Goal: Find specific page/section: Find specific page/section

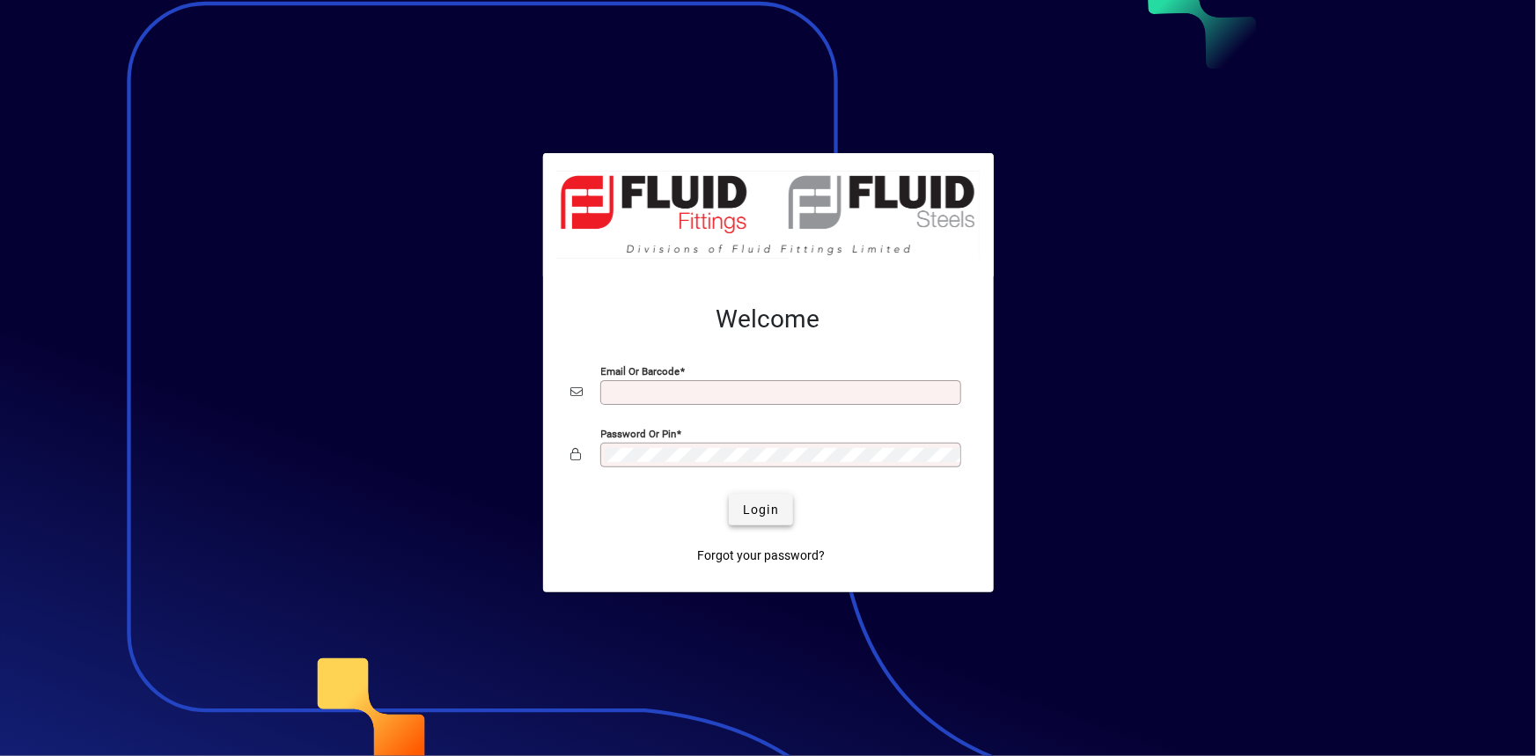
type input "**********"
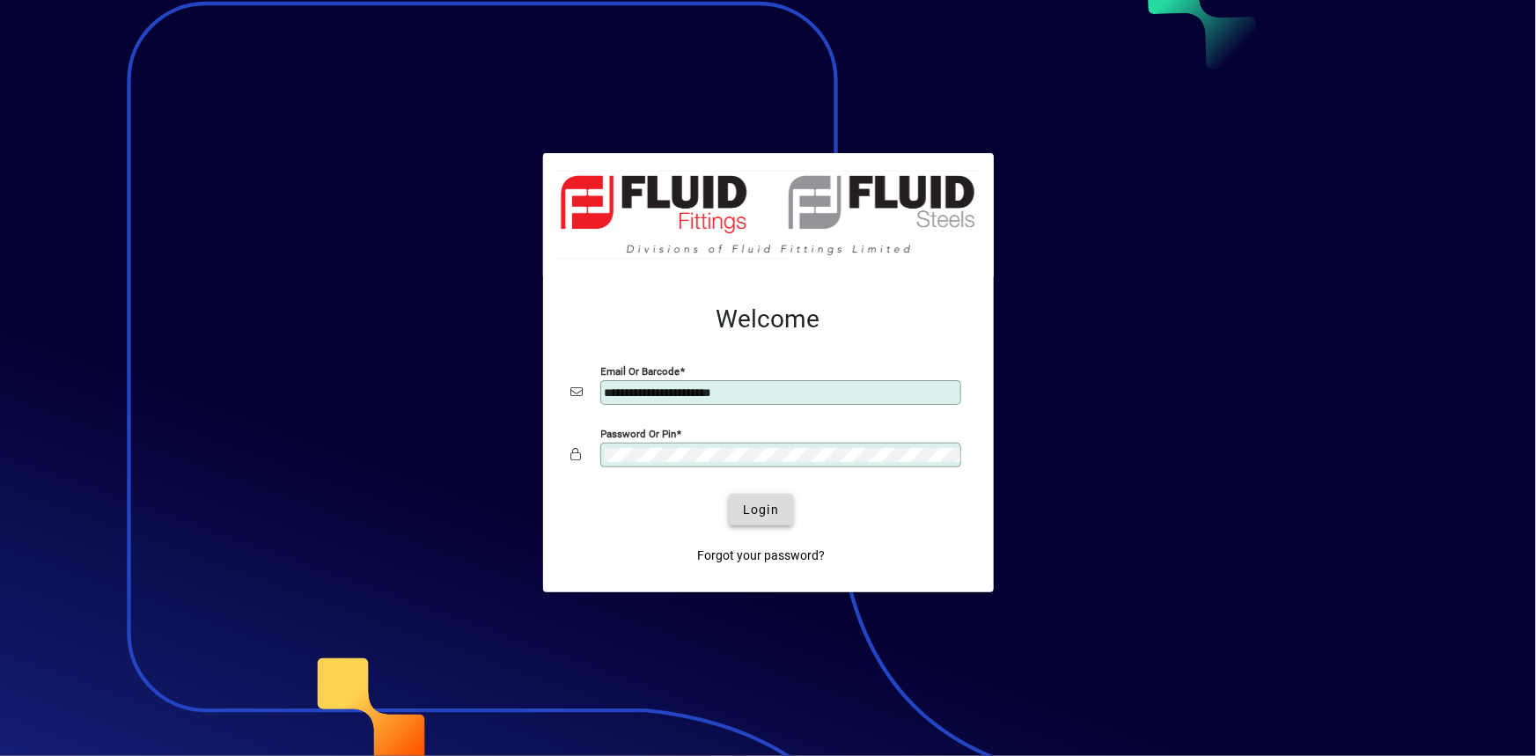
click at [765, 519] on span "submit" at bounding box center [761, 510] width 64 height 42
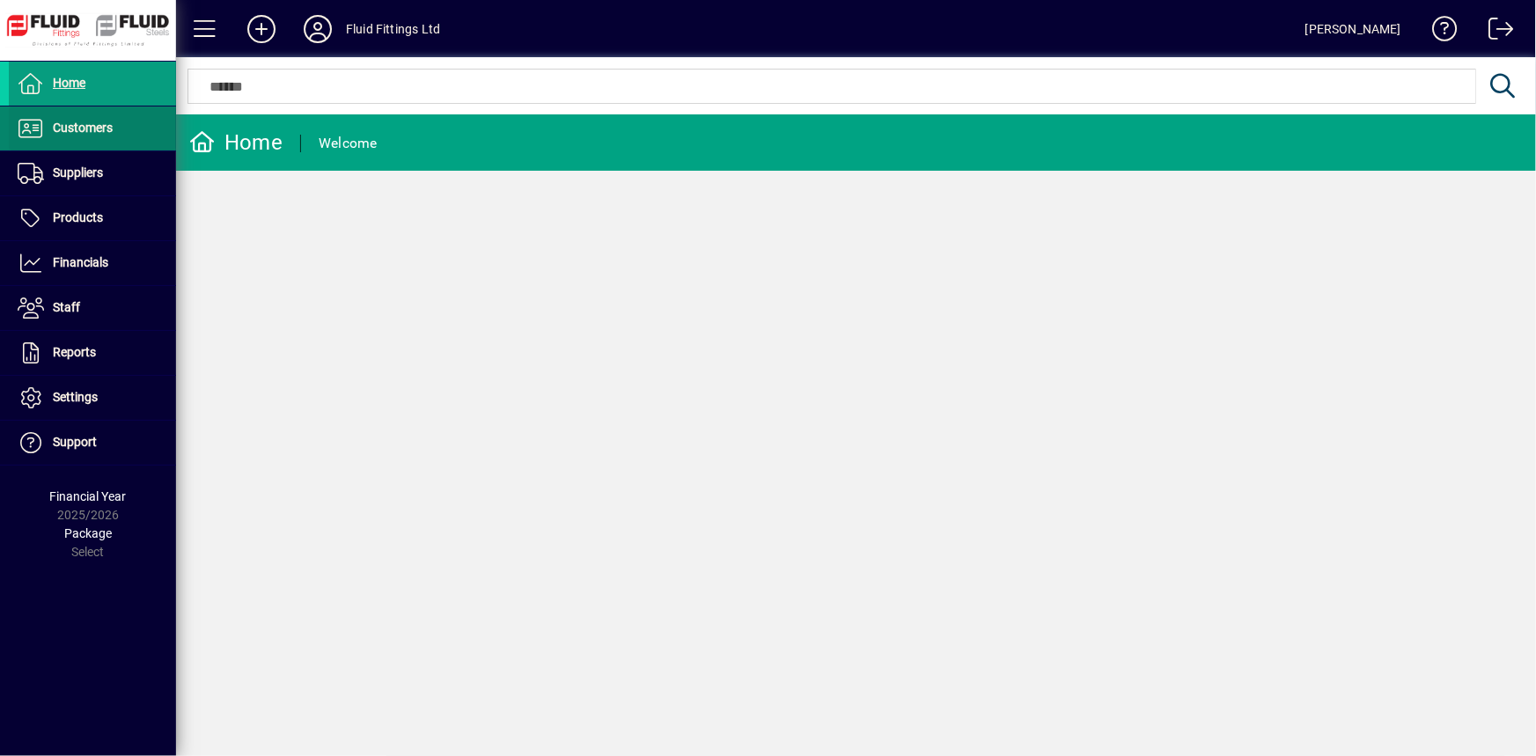
click at [62, 133] on span "Customers" at bounding box center [83, 128] width 60 height 14
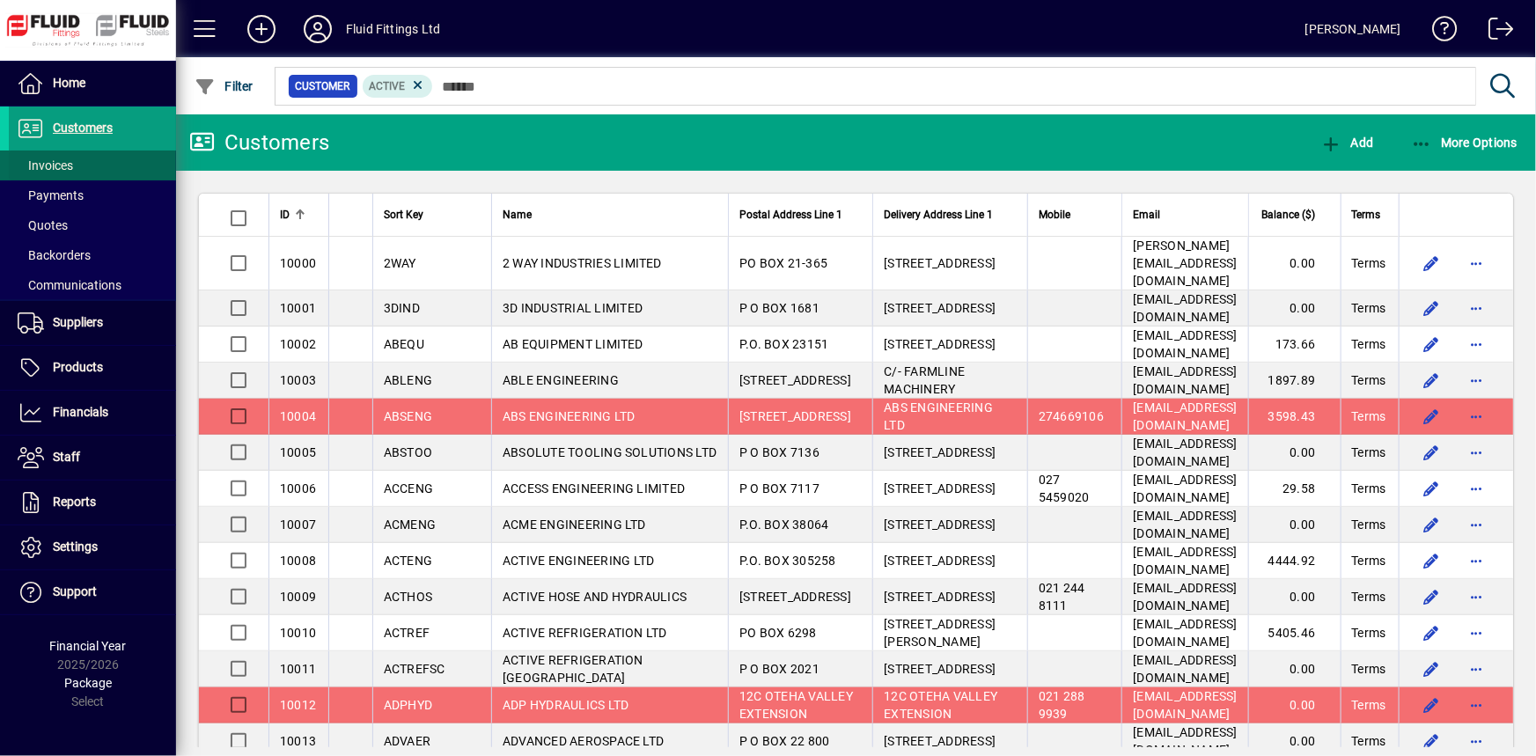
click at [58, 157] on span "Invoices" at bounding box center [41, 166] width 64 height 18
